Goal: Transaction & Acquisition: Purchase product/service

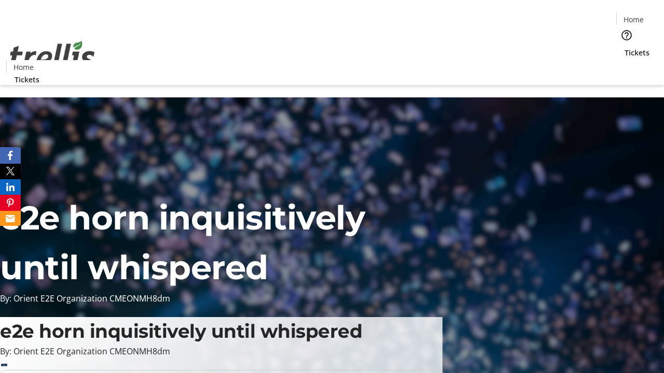
click at [625, 47] on span "Tickets" at bounding box center [637, 52] width 25 height 11
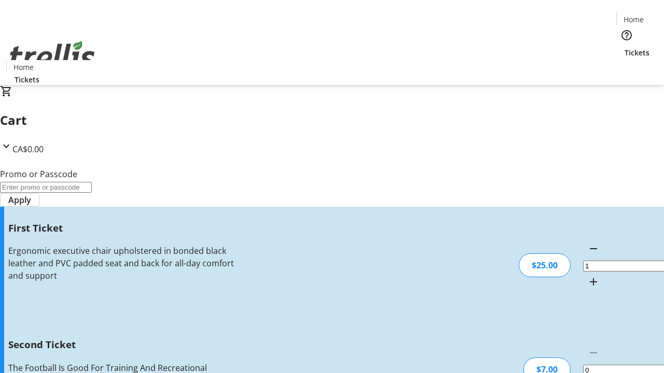
type input "2"
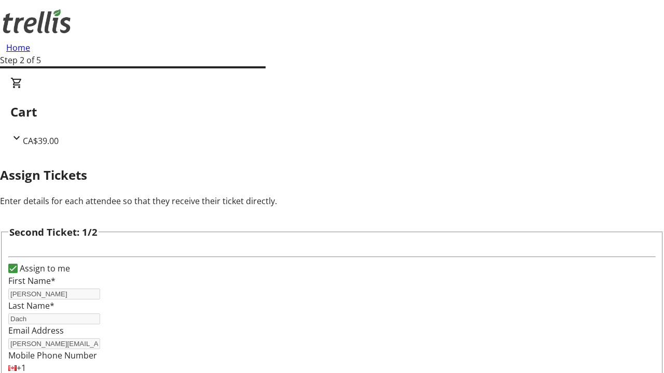
type input "[PERSON_NAME]"
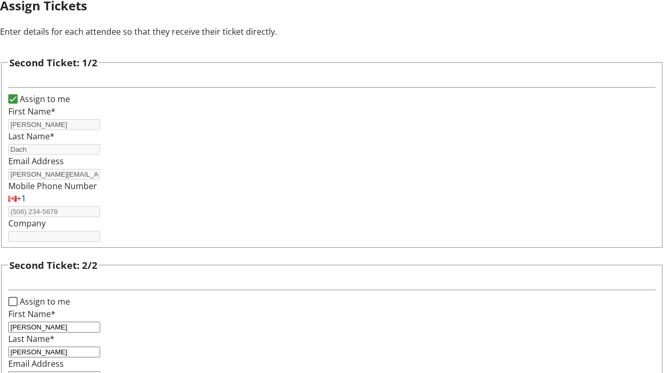
type input "[PERSON_NAME][EMAIL_ADDRESS][DOMAIN_NAME]"
